Goal: Find specific page/section: Find specific page/section

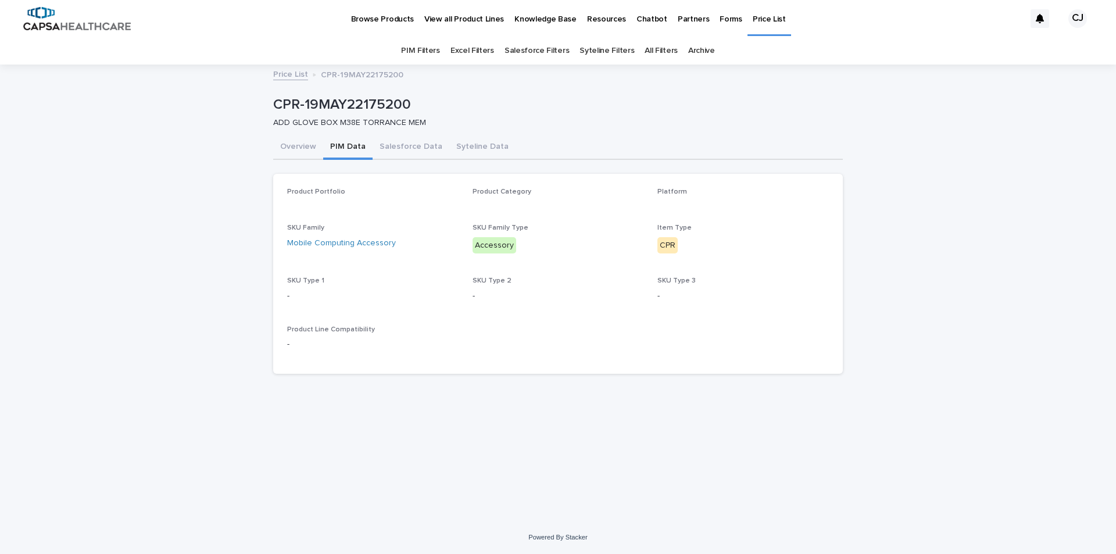
click at [345, 149] on button "PIM Data" at bounding box center [347, 147] width 49 height 24
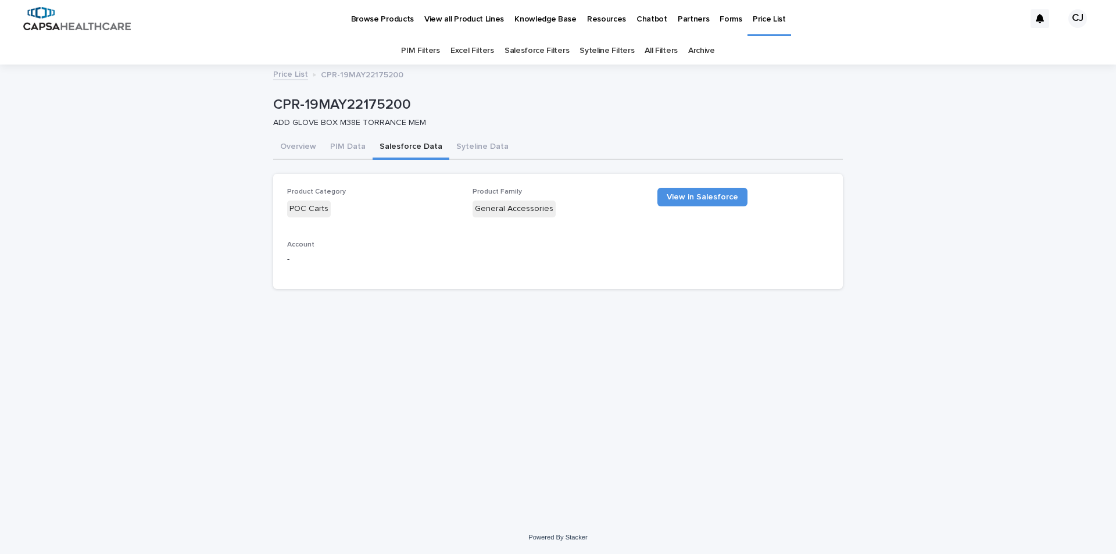
click at [406, 148] on button "Salesforce Data" at bounding box center [411, 147] width 77 height 24
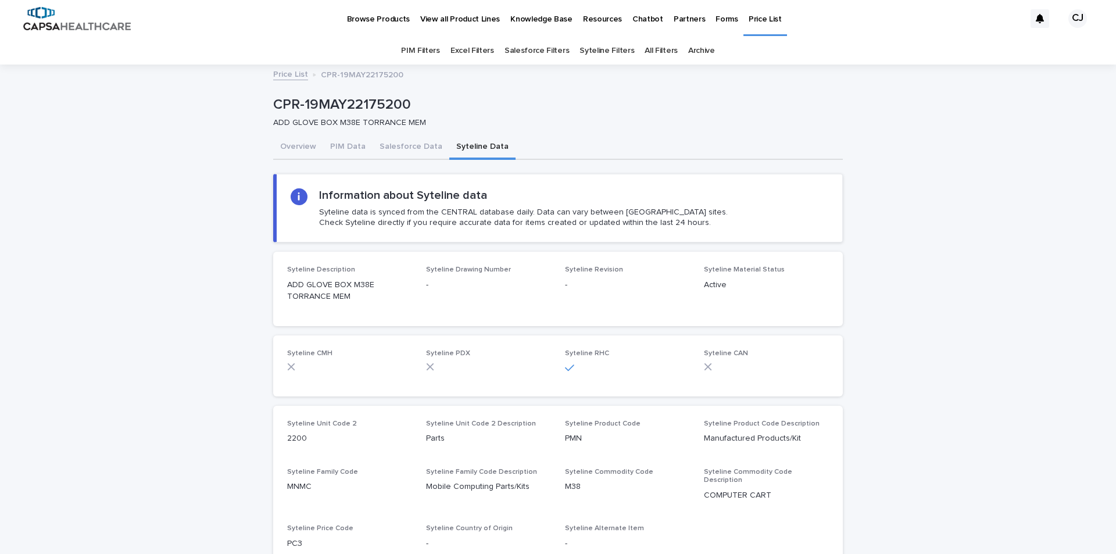
click at [456, 146] on button "Syteline Data" at bounding box center [482, 147] width 66 height 24
click at [688, 50] on link "Archive" at bounding box center [701, 50] width 27 height 27
